Goal: Transaction & Acquisition: Book appointment/travel/reservation

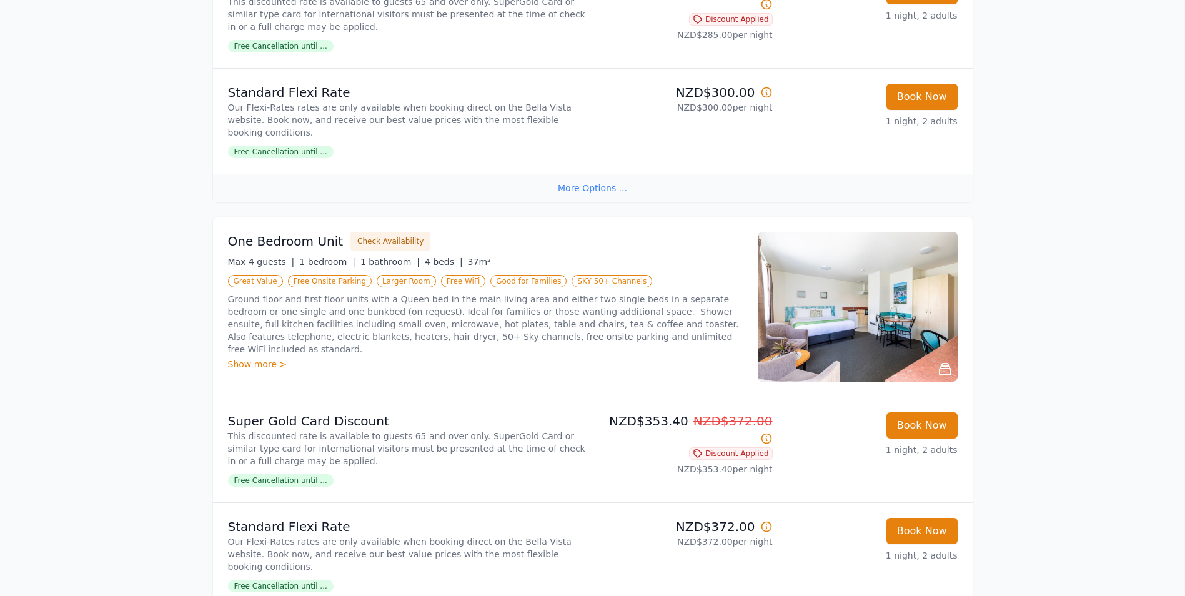
scroll to position [1249, 0]
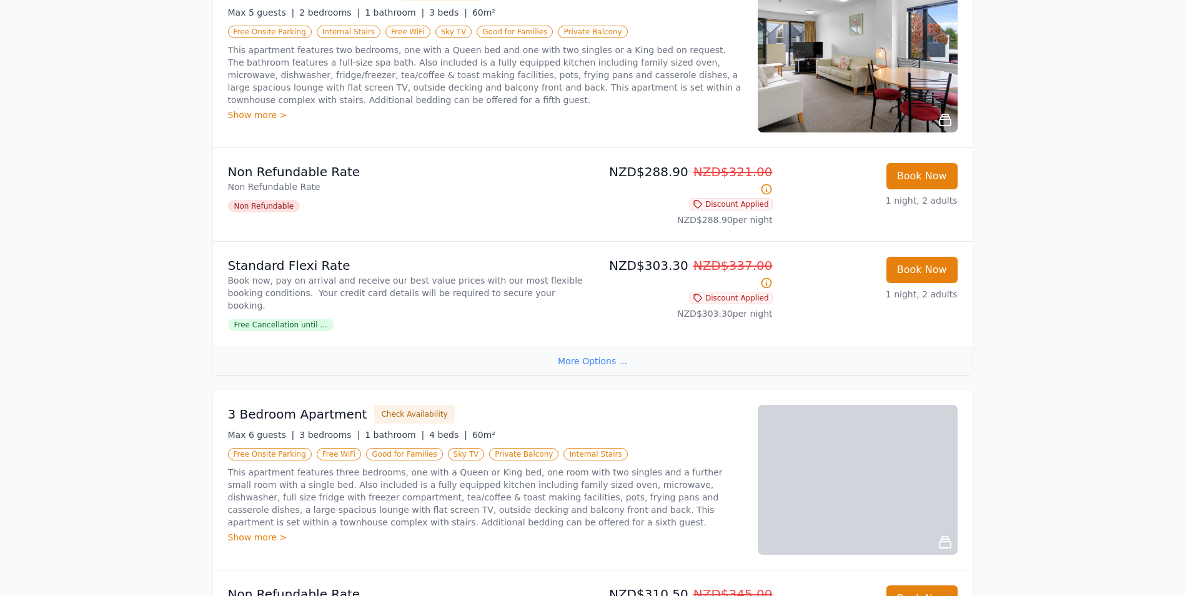
scroll to position [1998, 0]
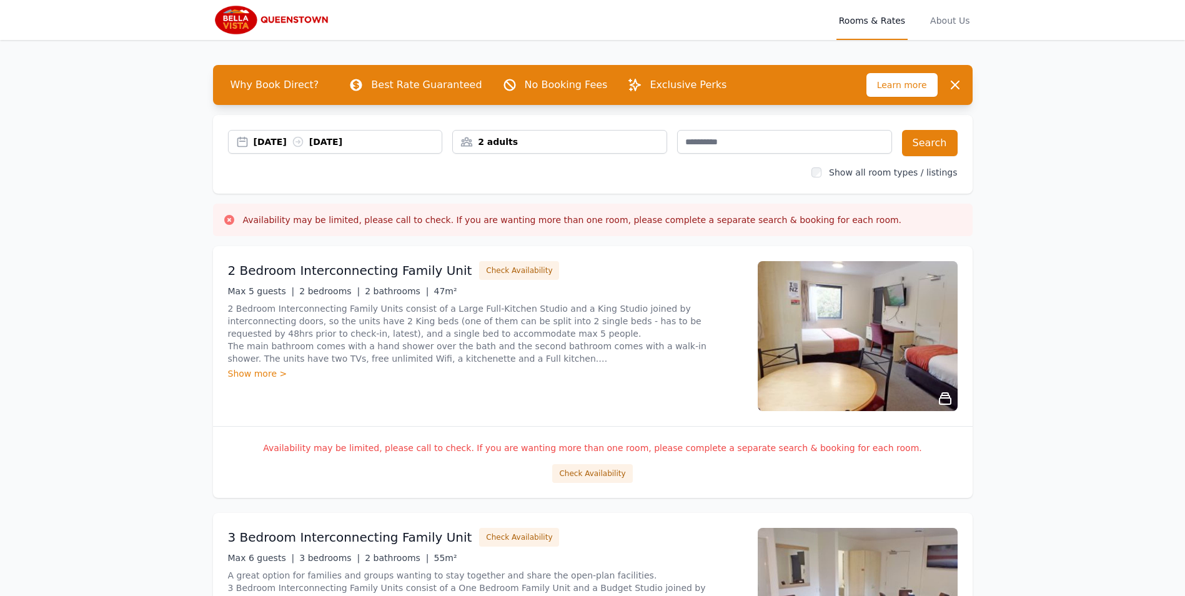
click at [304, 137] on icon at bounding box center [298, 142] width 12 height 12
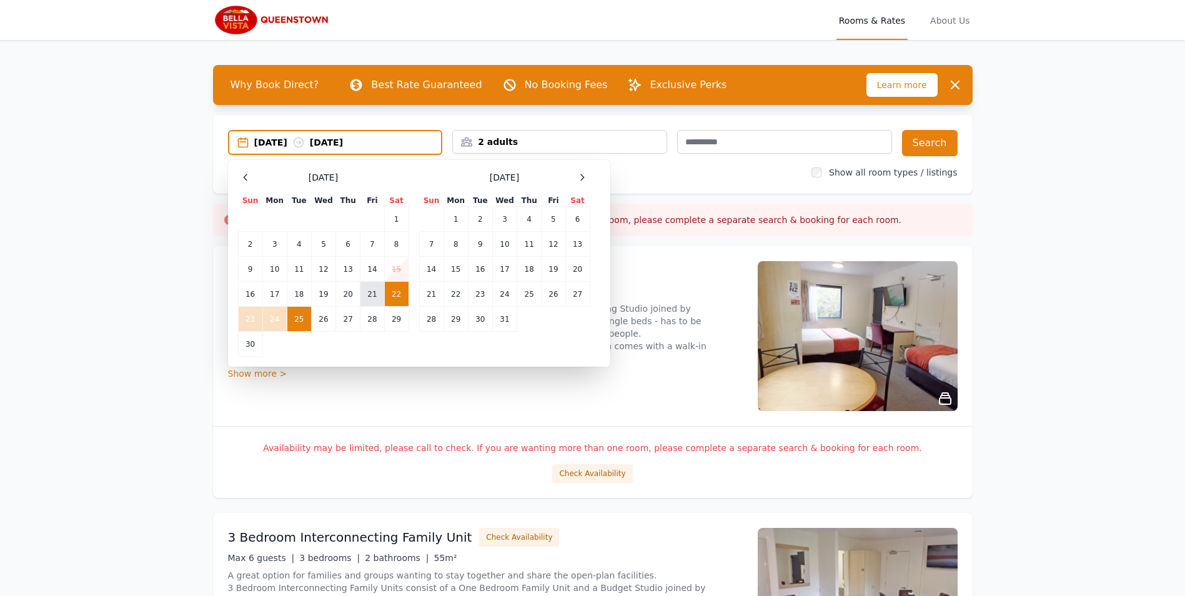
click at [369, 295] on td "21" at bounding box center [372, 294] width 24 height 25
click at [276, 327] on td "24" at bounding box center [274, 319] width 24 height 25
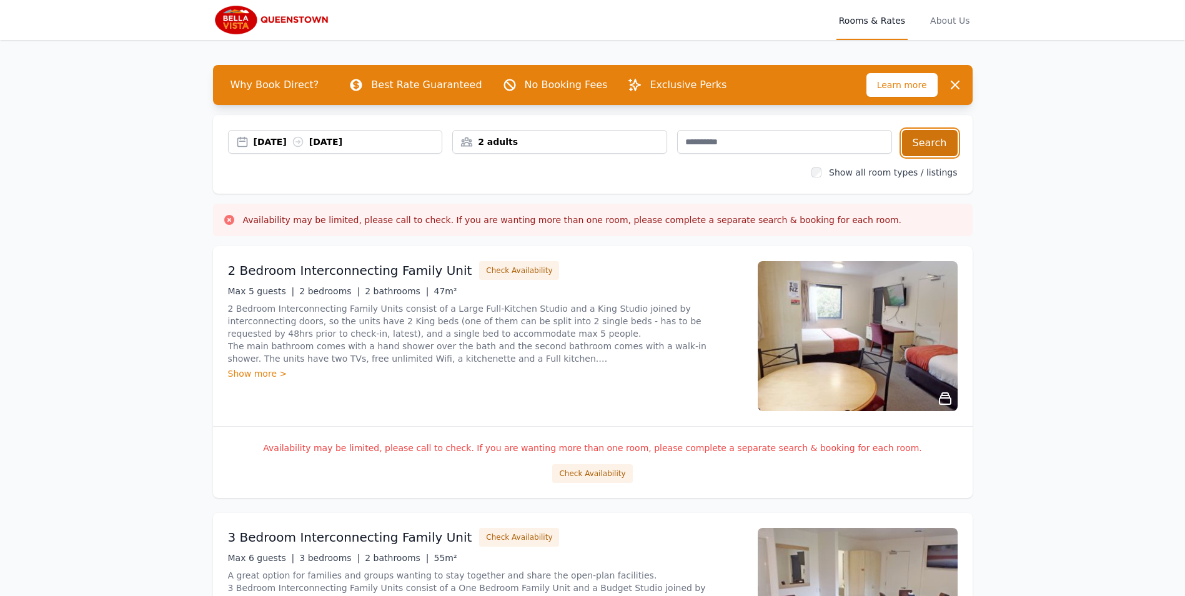
click at [942, 139] on button "Search" at bounding box center [930, 143] width 56 height 26
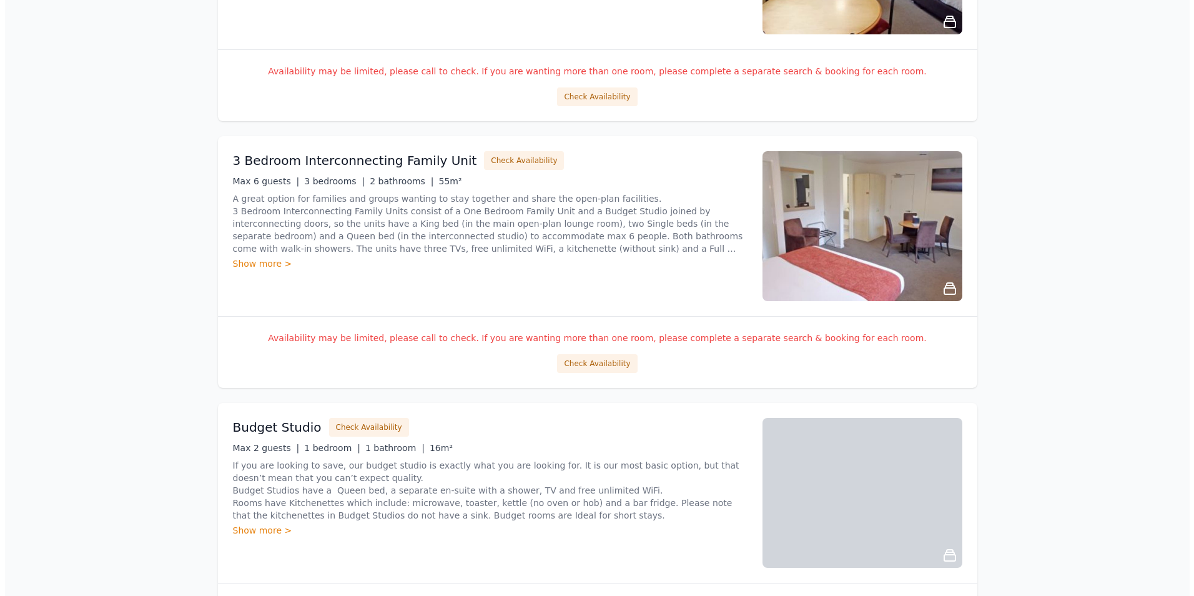
scroll to position [437, 0]
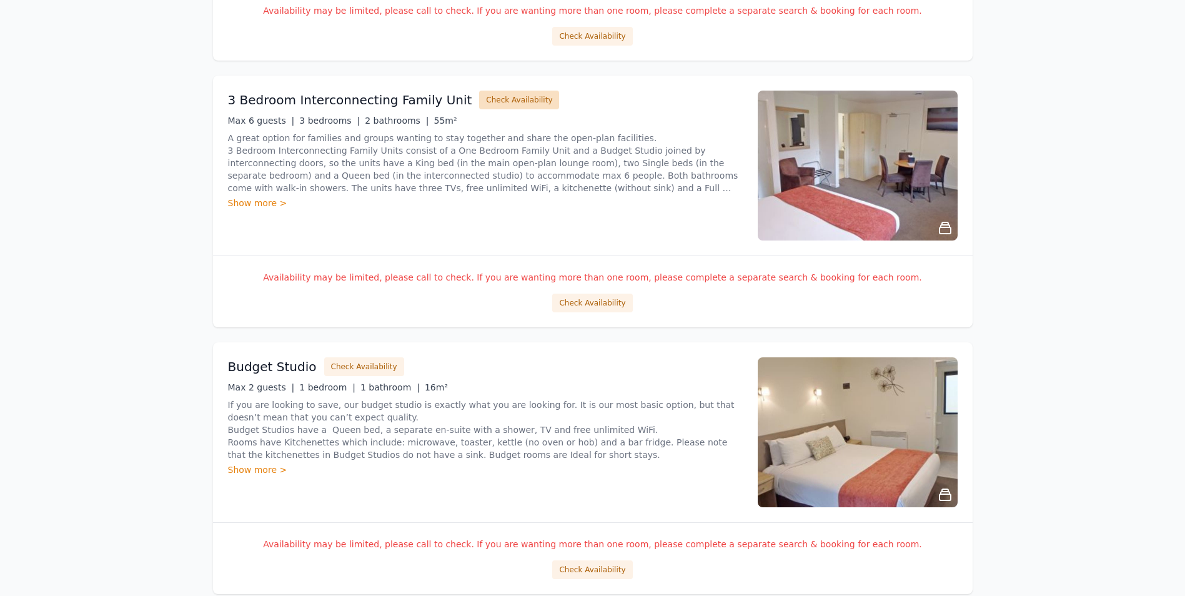
click at [486, 103] on button "Check Availability" at bounding box center [519, 100] width 80 height 19
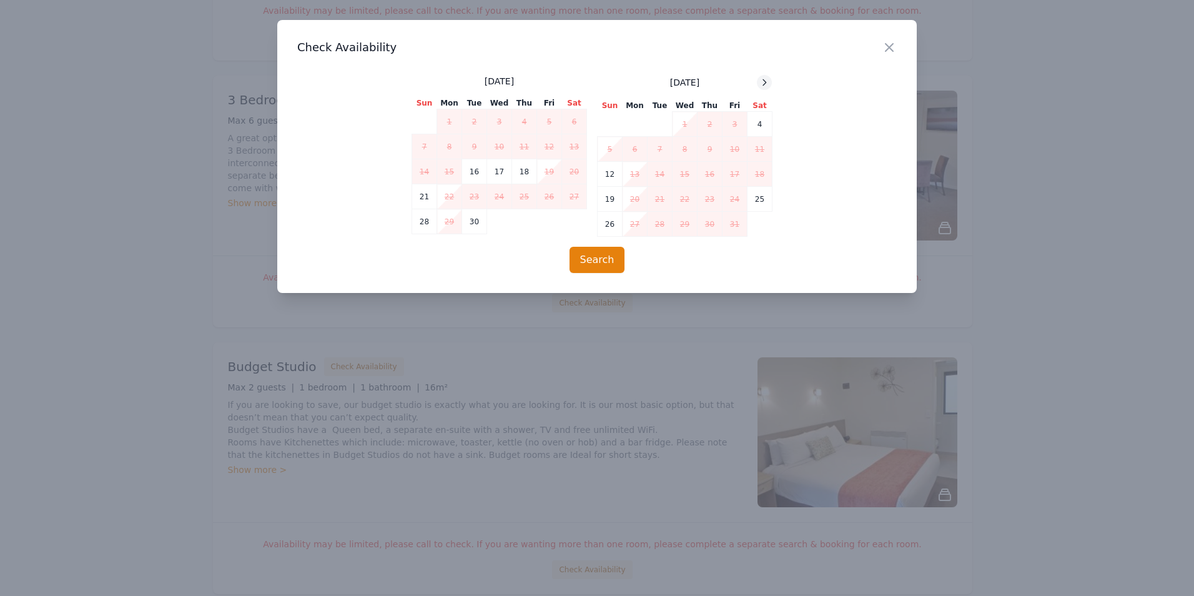
click at [762, 84] on icon at bounding box center [764, 82] width 10 height 10
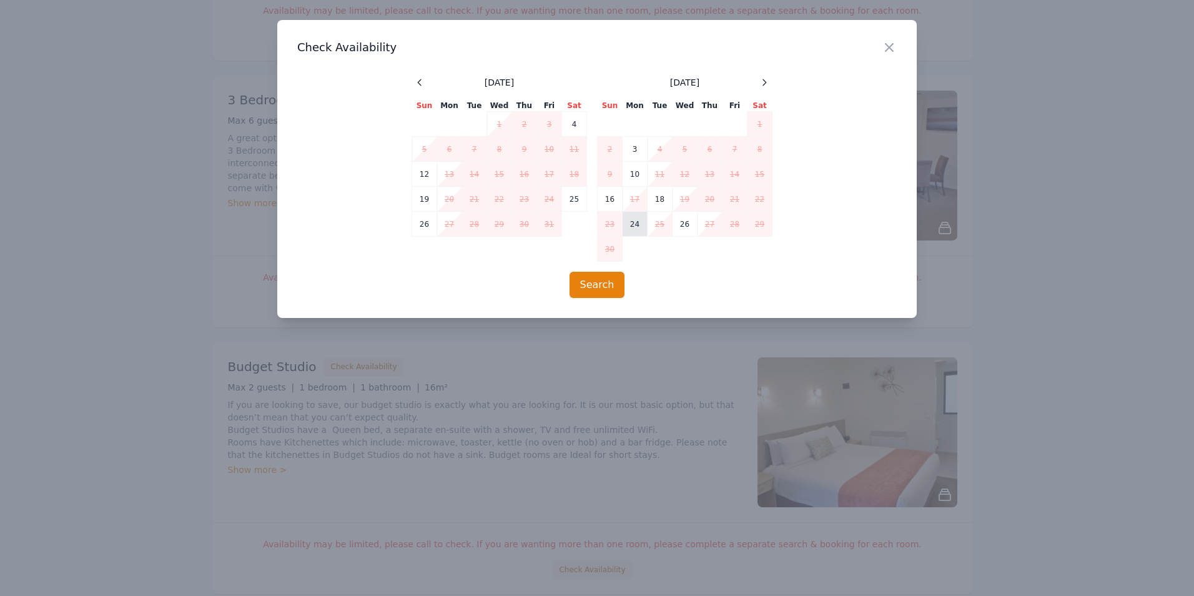
click at [636, 227] on td "24" at bounding box center [635, 224] width 25 height 25
click at [651, 225] on td "25" at bounding box center [660, 224] width 25 height 25
click at [603, 292] on button "Search" at bounding box center [598, 285] width 56 height 26
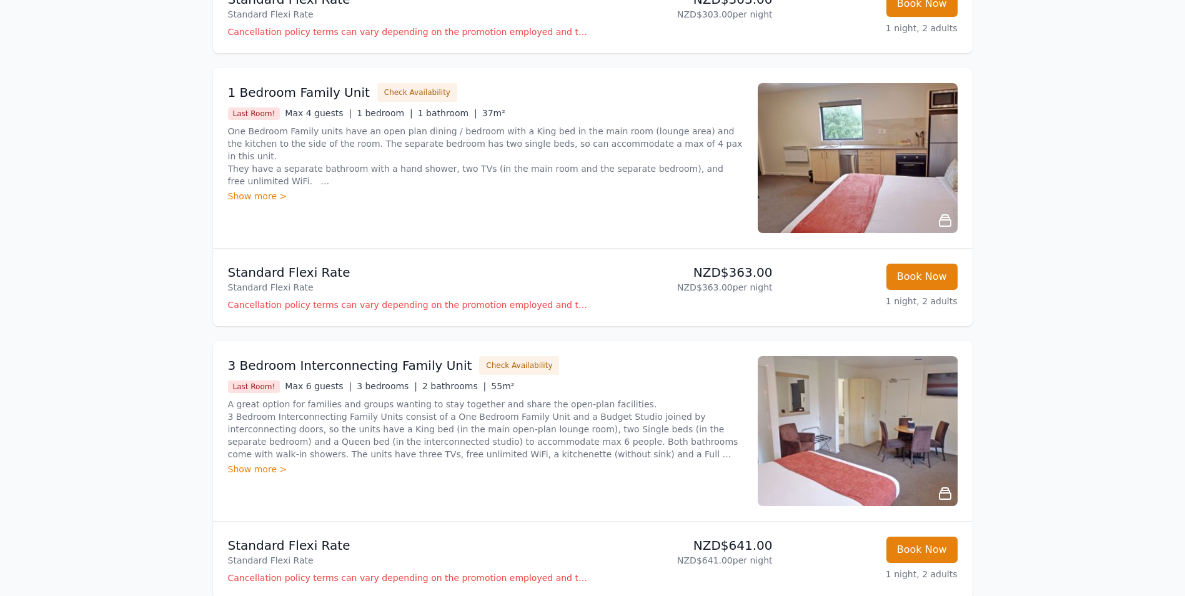
scroll to position [1499, 0]
